Goal: Task Accomplishment & Management: Manage account settings

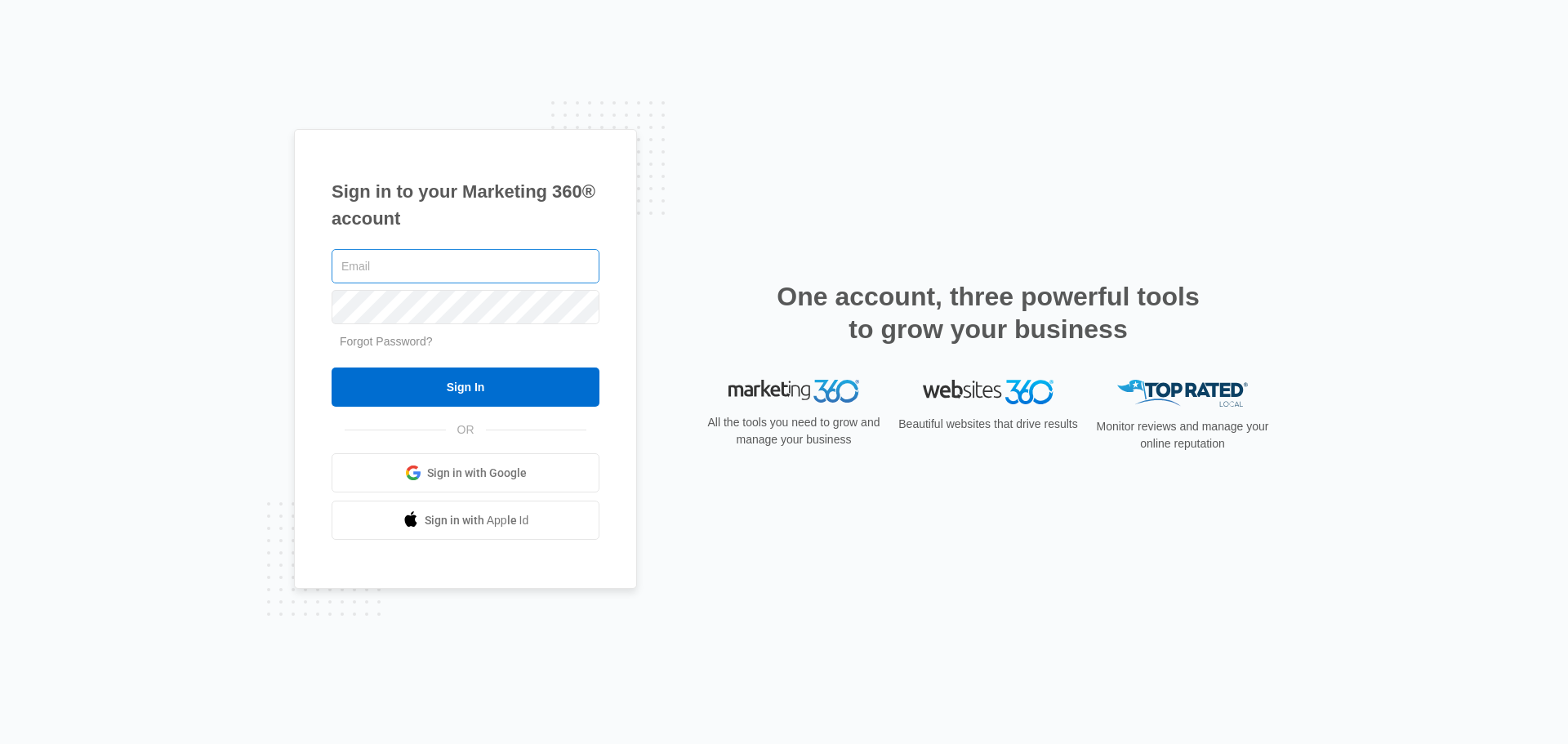
click at [381, 271] on input "text" at bounding box center [466, 266] width 268 height 34
type input "[PERSON_NAME][EMAIL_ADDRESS][PERSON_NAME][DOMAIN_NAME]"
click at [332, 367] on input "Sign In" at bounding box center [466, 386] width 268 height 39
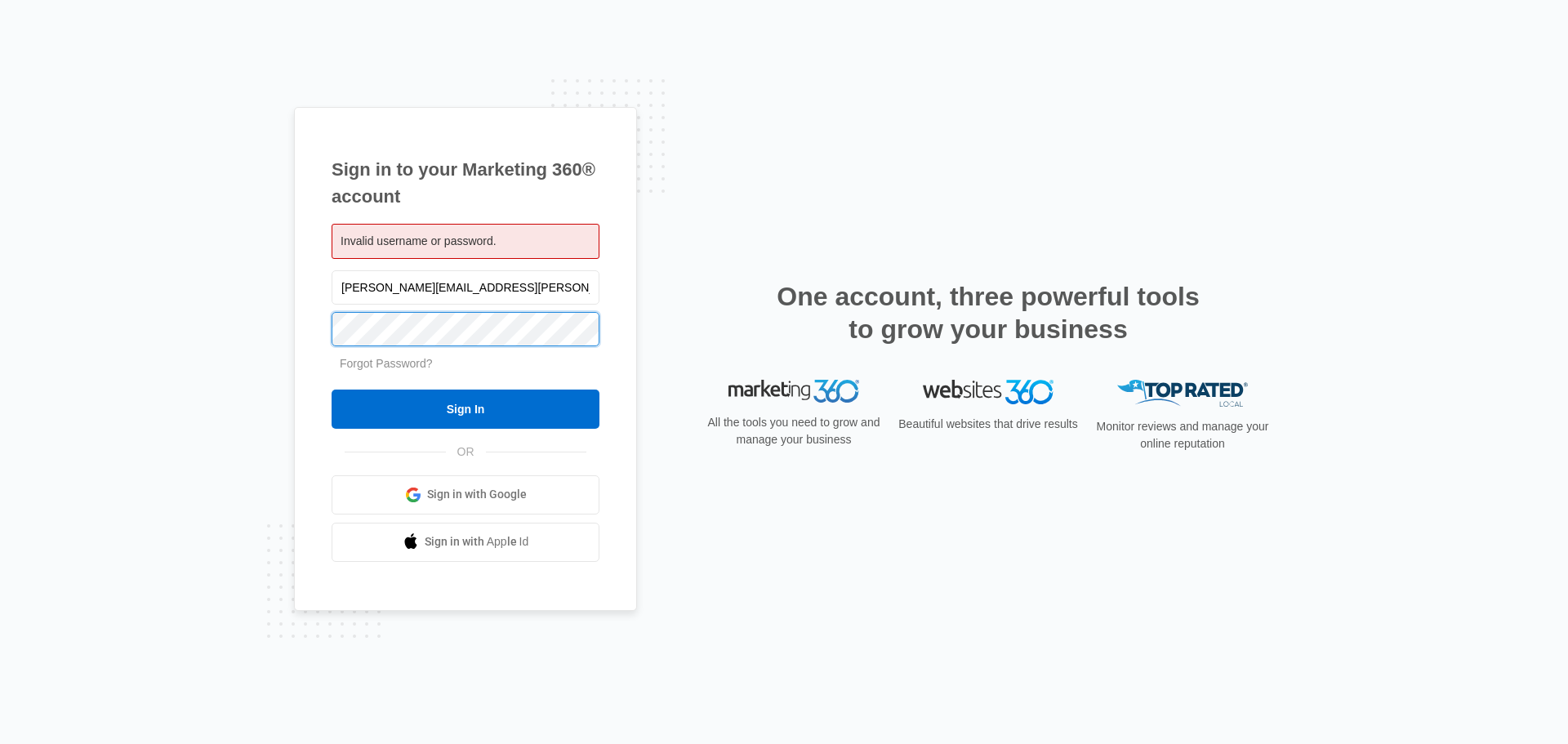
click at [332, 390] on input "Sign In" at bounding box center [466, 409] width 268 height 39
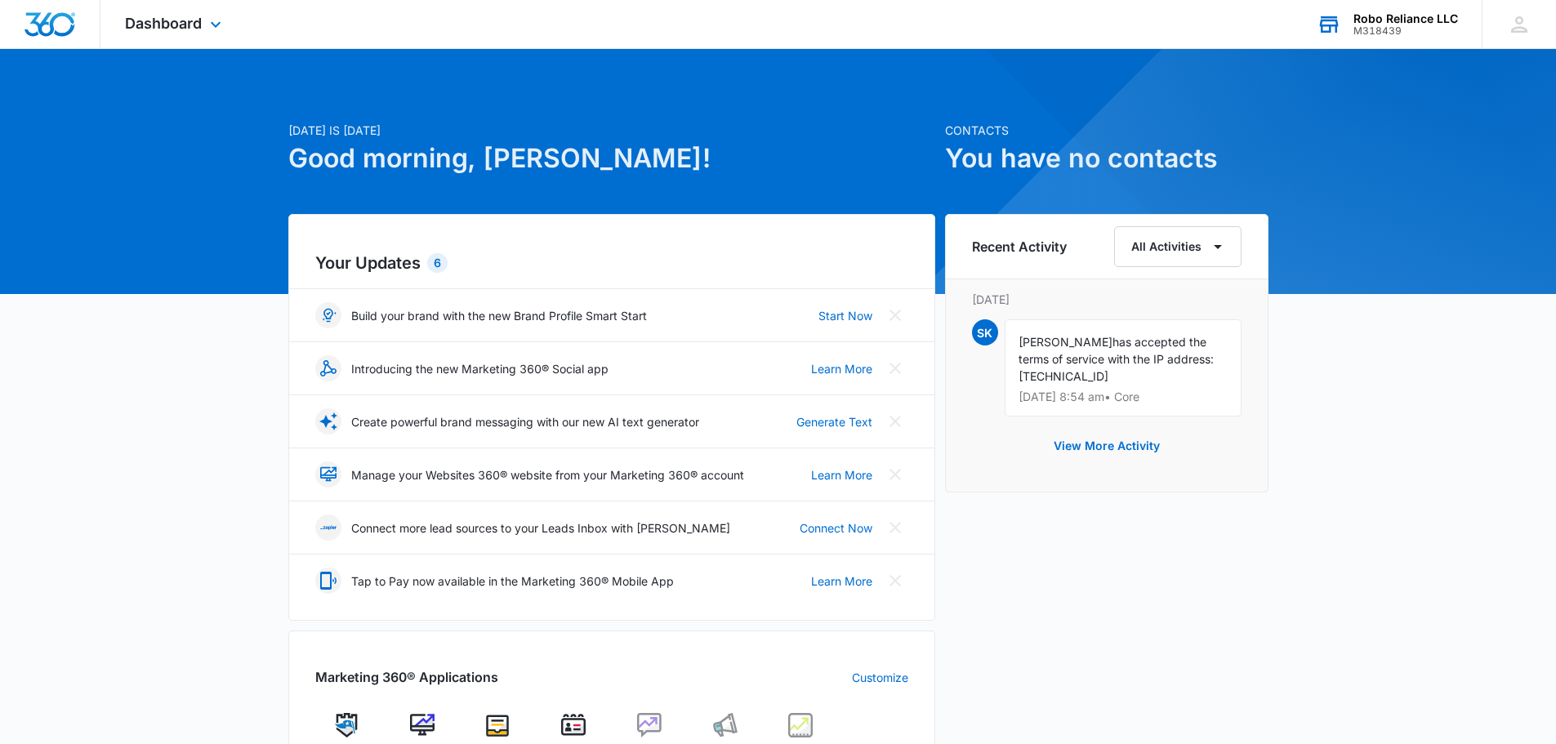
click at [1405, 24] on div "Robo Reliance LLC" at bounding box center [1405, 18] width 105 height 13
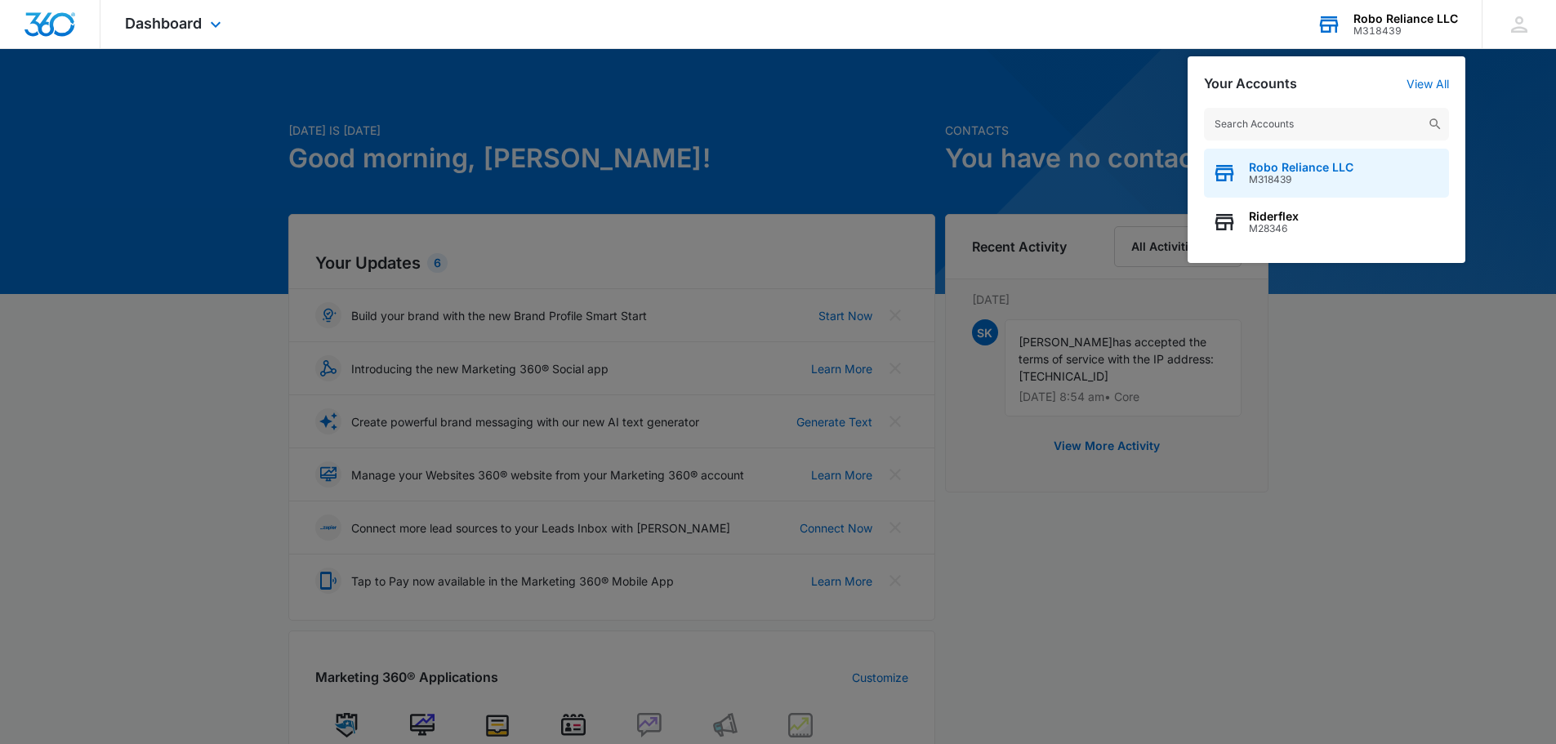
click at [1311, 164] on span "Robo Reliance LLC" at bounding box center [1301, 167] width 105 height 13
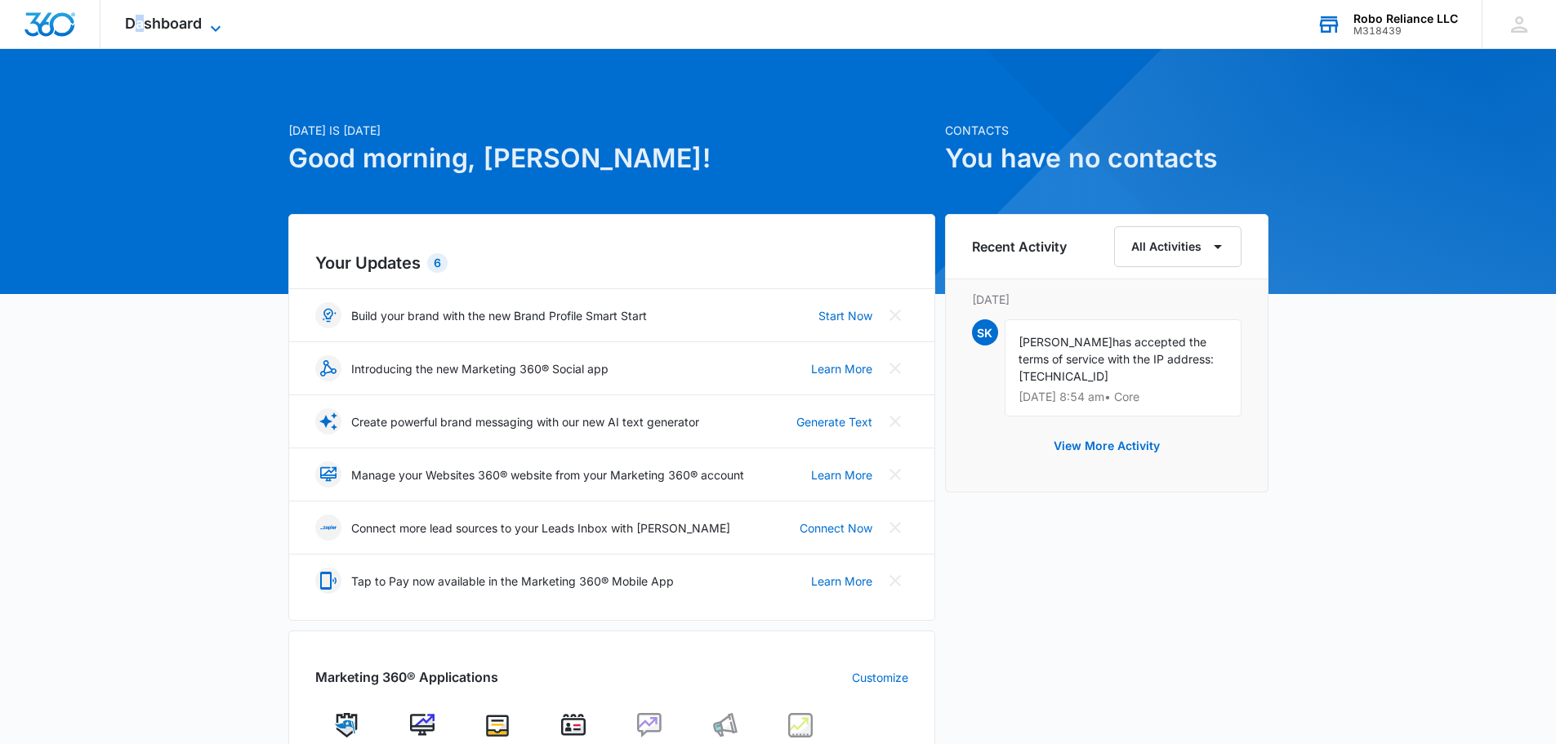
click at [146, 20] on span "Dashboard" at bounding box center [163, 23] width 77 height 17
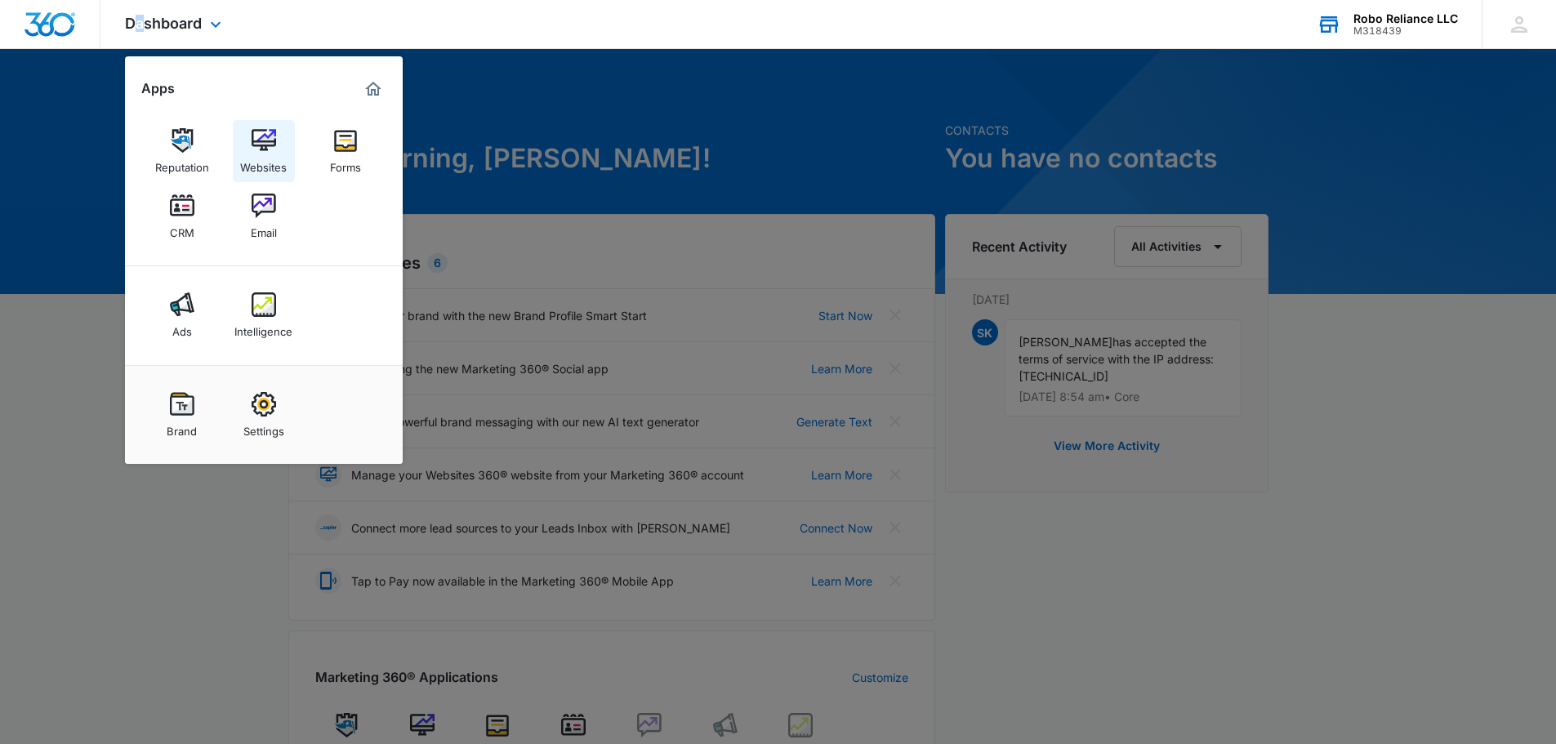
click at [257, 146] on img at bounding box center [264, 140] width 24 height 24
